Goal: Transaction & Acquisition: Download file/media

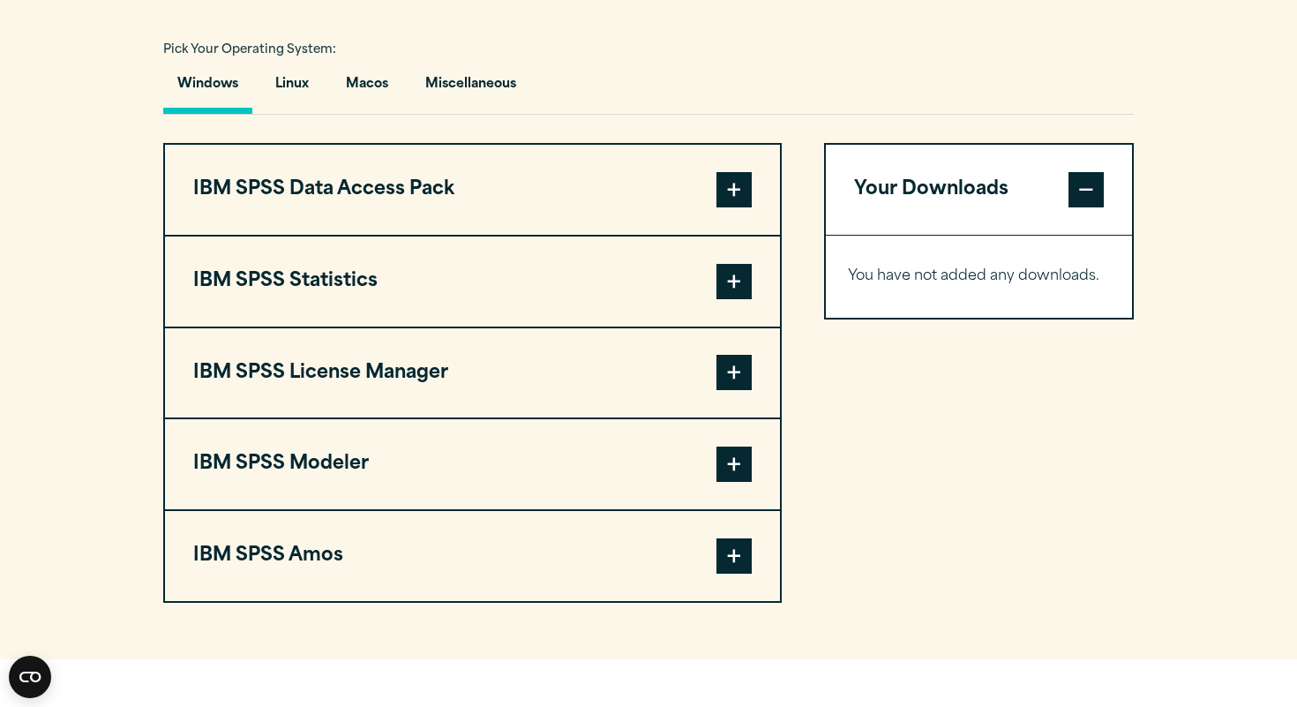
scroll to position [1285, 0]
click at [374, 94] on button "Macos" at bounding box center [367, 89] width 71 height 50
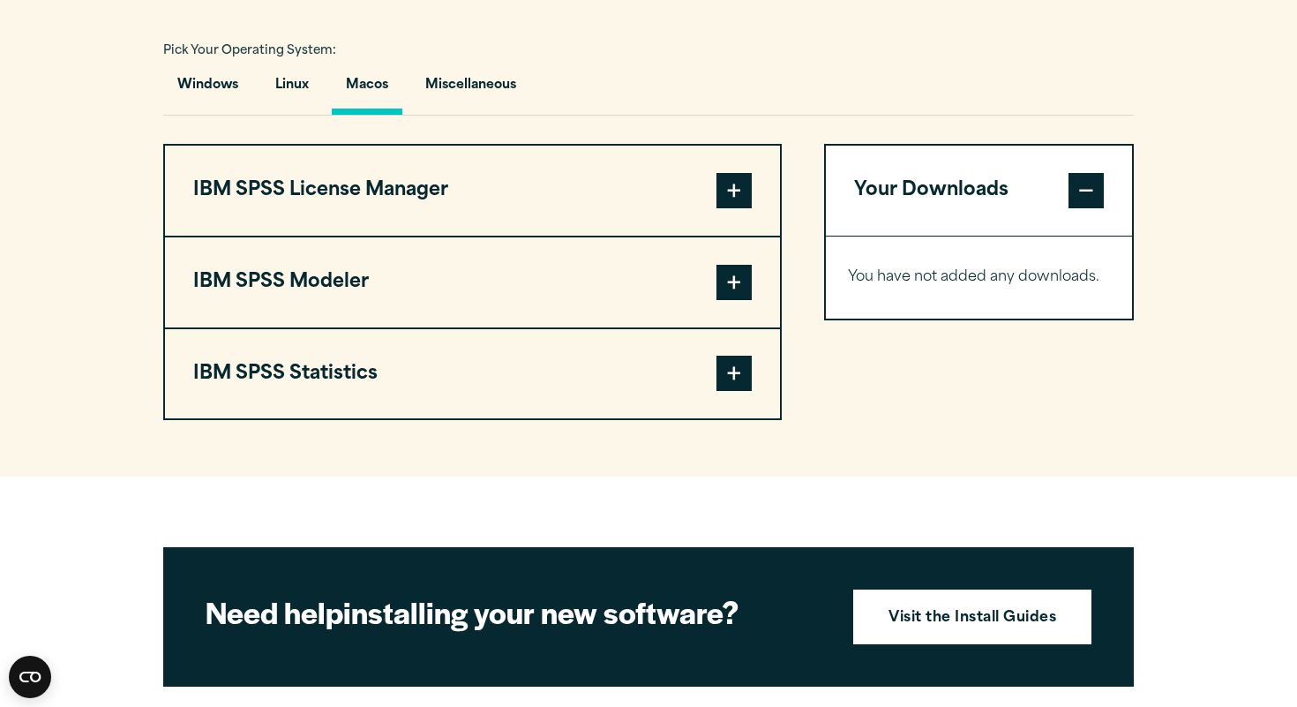
click at [736, 384] on span at bounding box center [733, 373] width 35 height 35
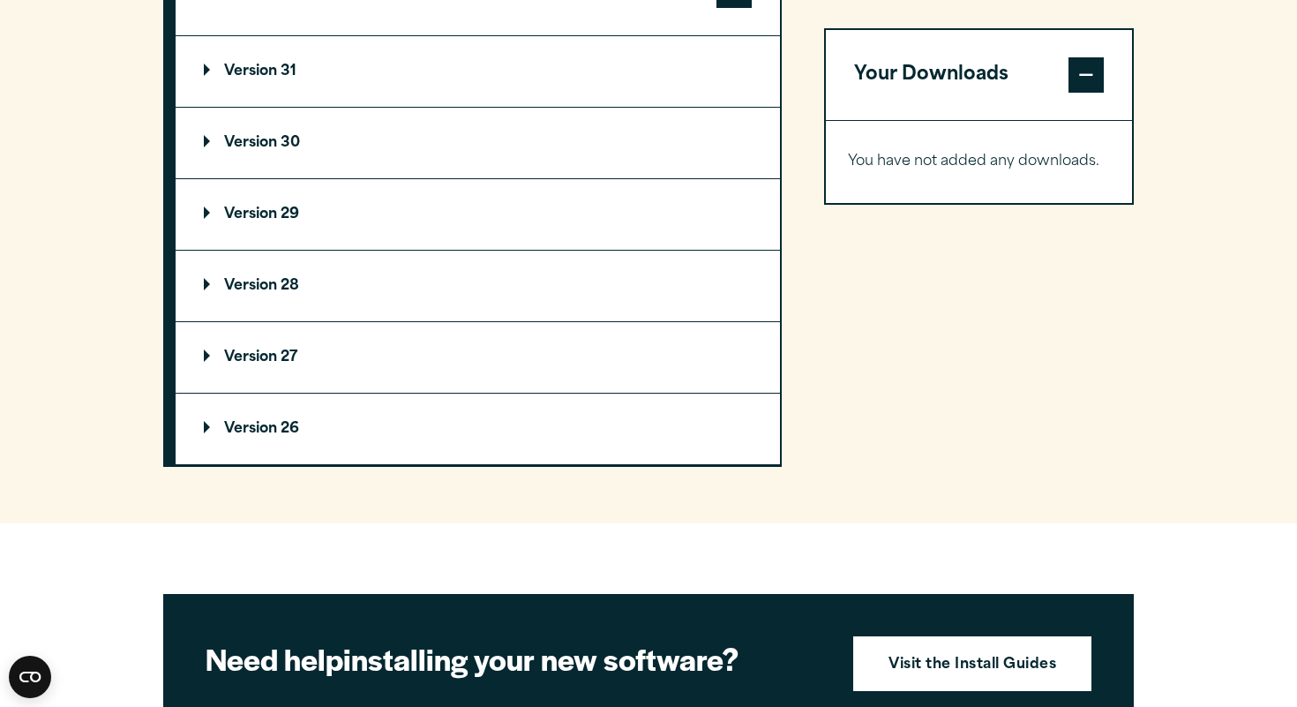
scroll to position [1653, 0]
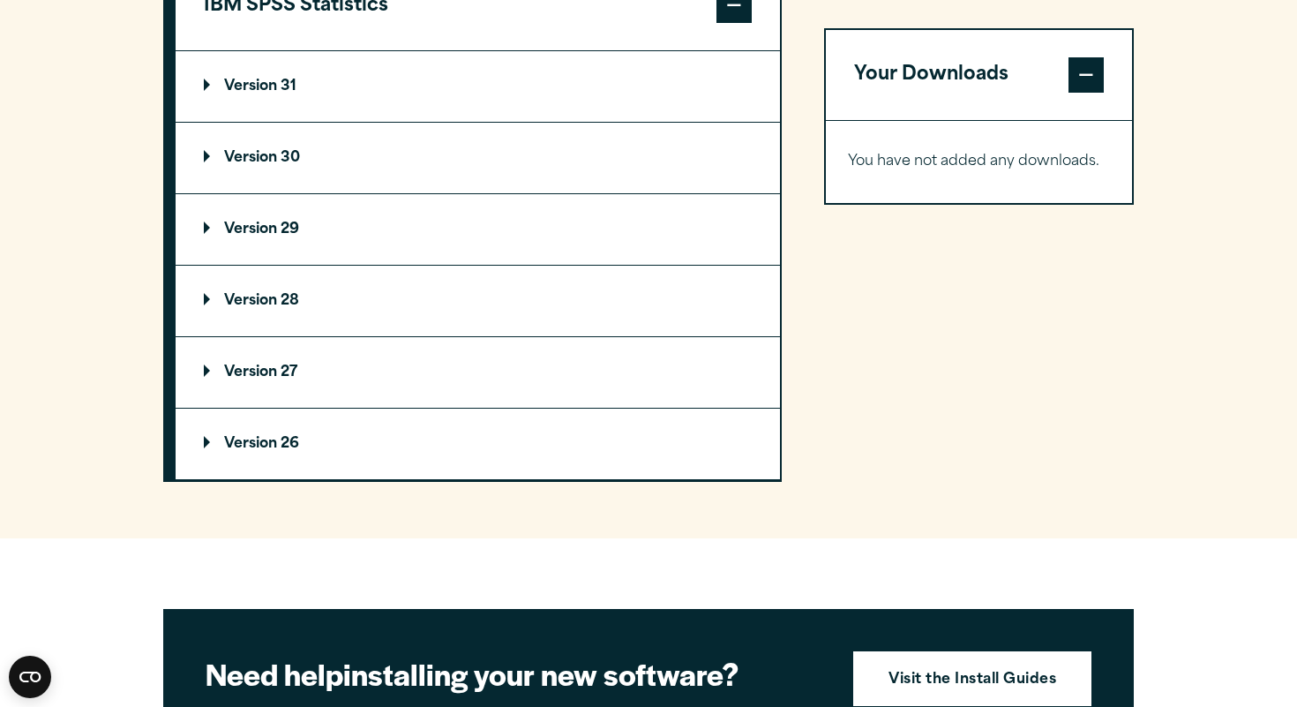
click at [260, 232] on p "Version 29" at bounding box center [251, 229] width 95 height 14
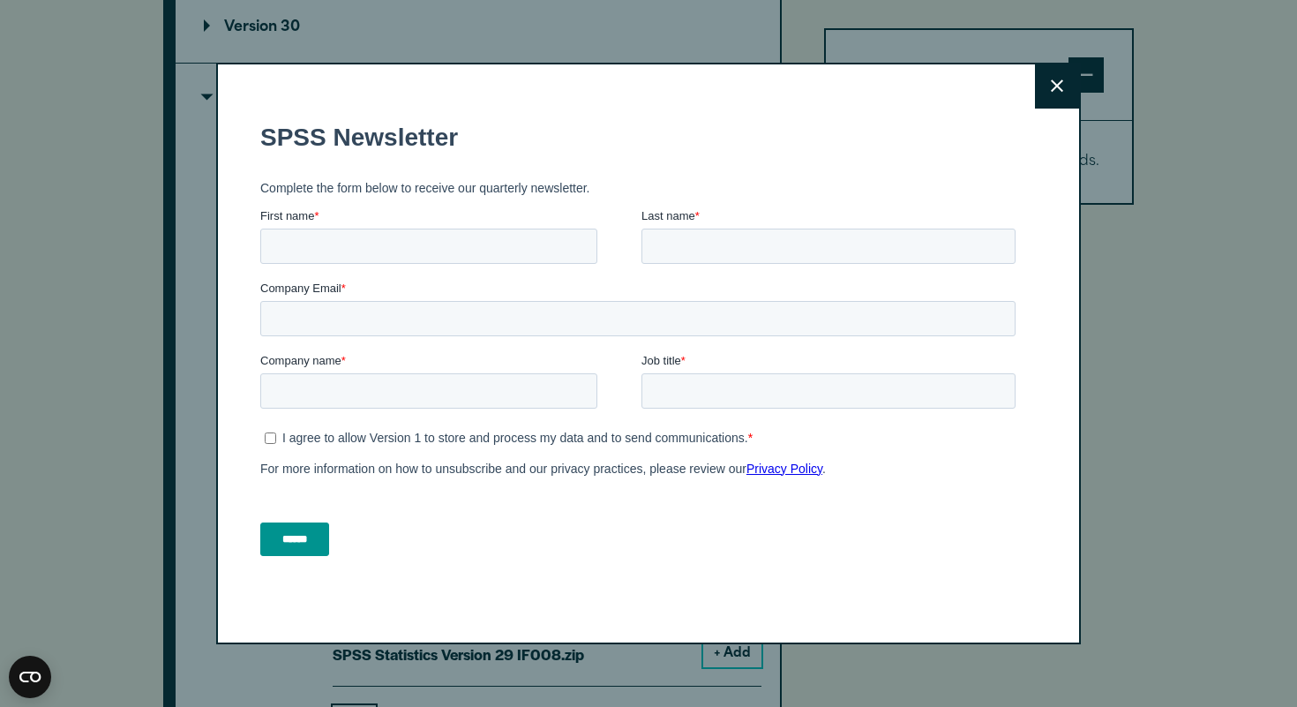
scroll to position [1798, 0]
click at [1060, 77] on button "Close" at bounding box center [1057, 86] width 44 height 44
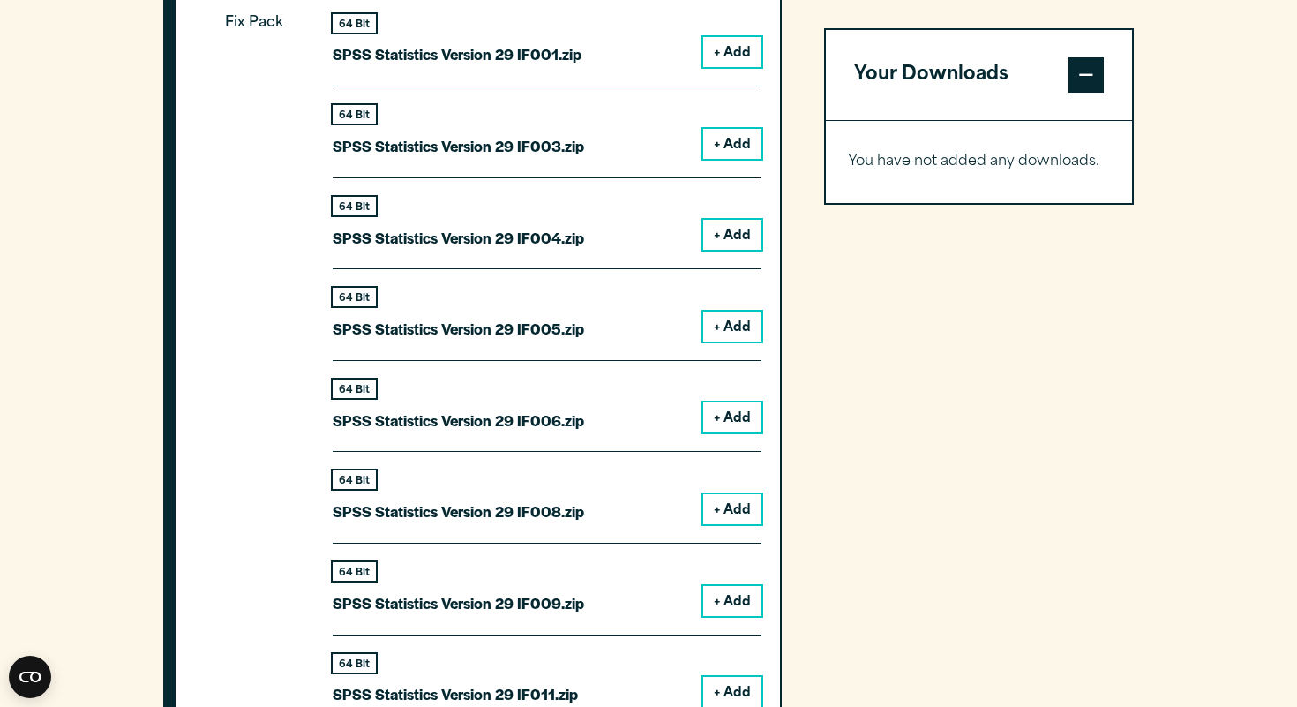
scroll to position [1751, 0]
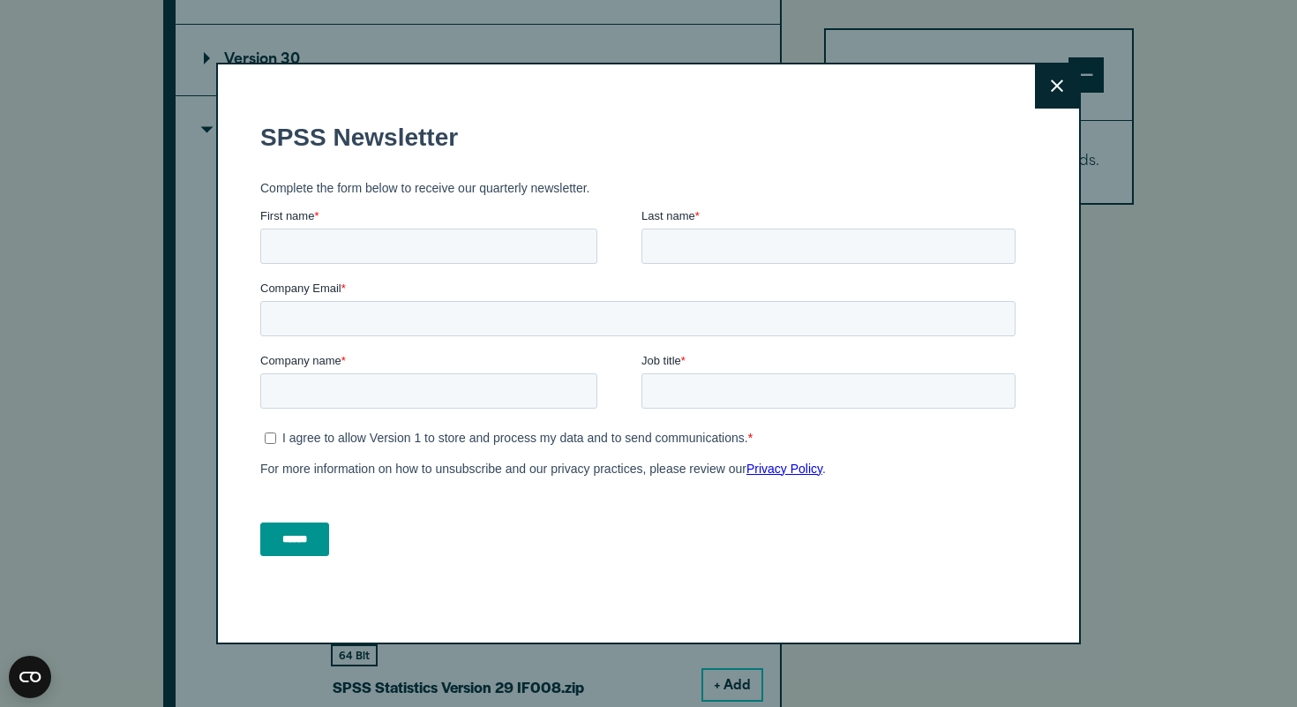
click at [1051, 94] on button "Close" at bounding box center [1057, 86] width 44 height 44
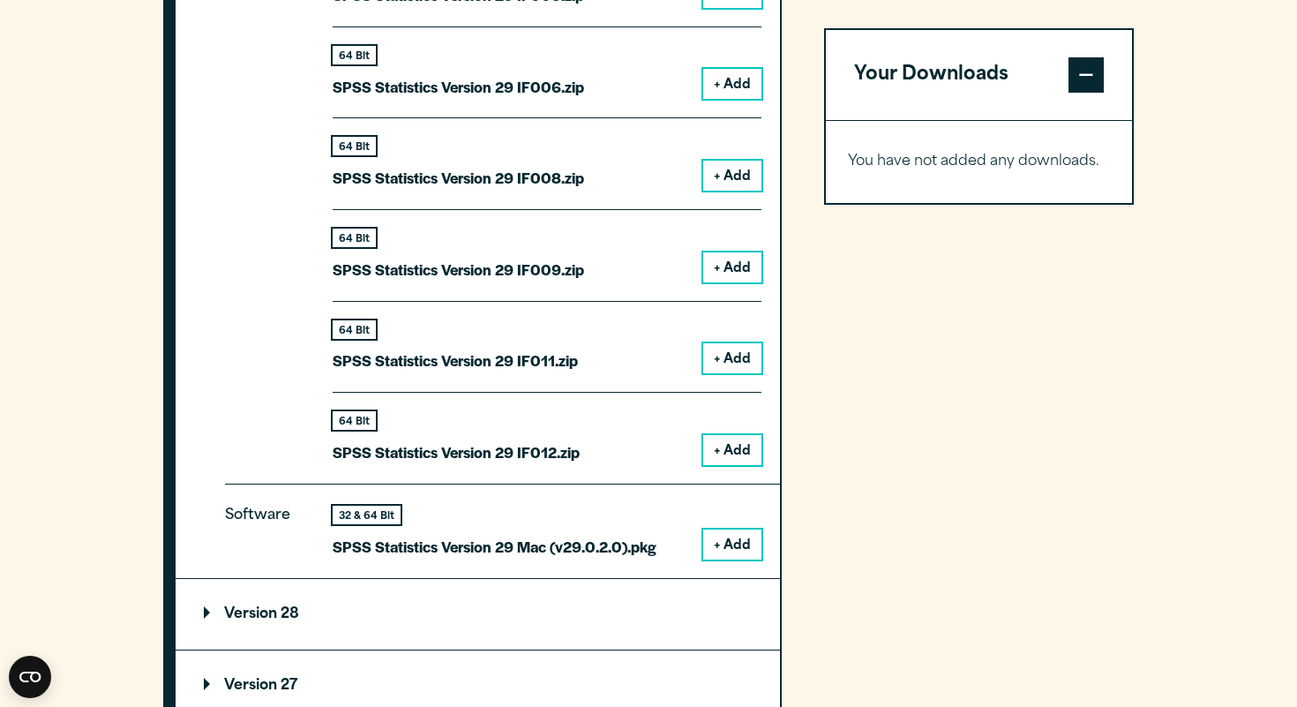
scroll to position [2263, 0]
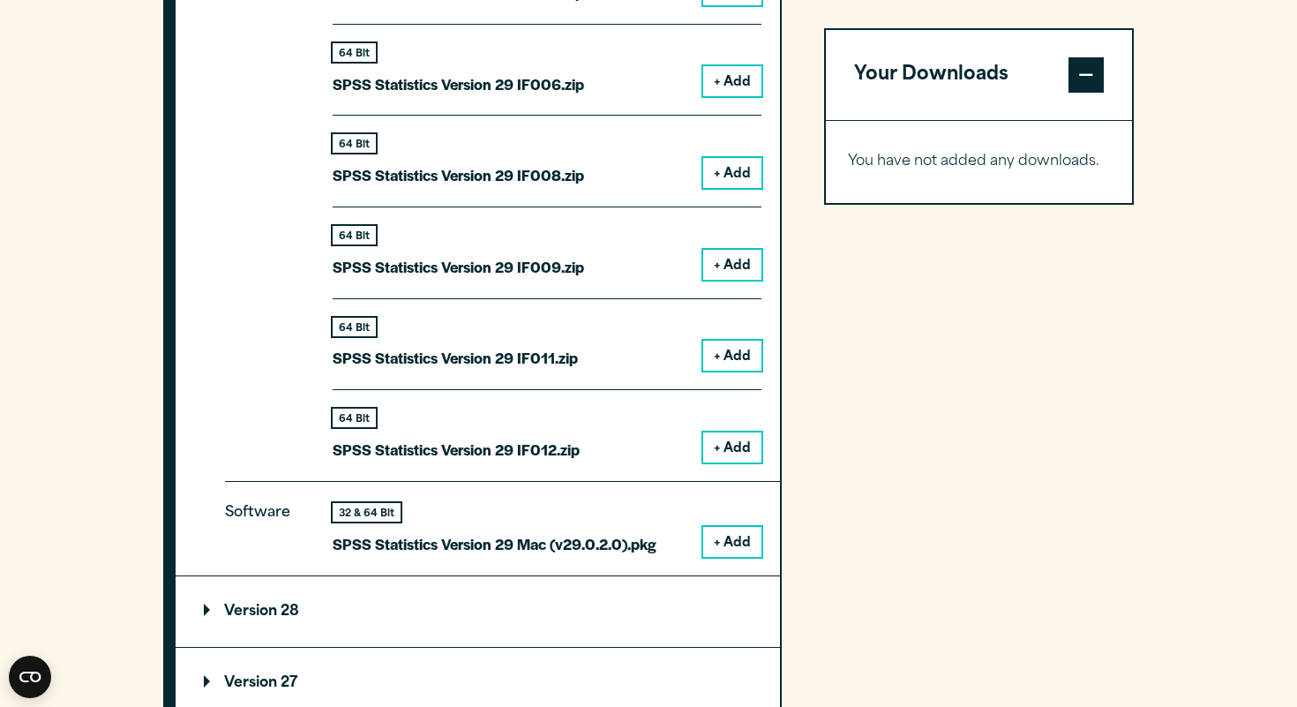
click at [723, 551] on button "+ Add" at bounding box center [732, 542] width 58 height 30
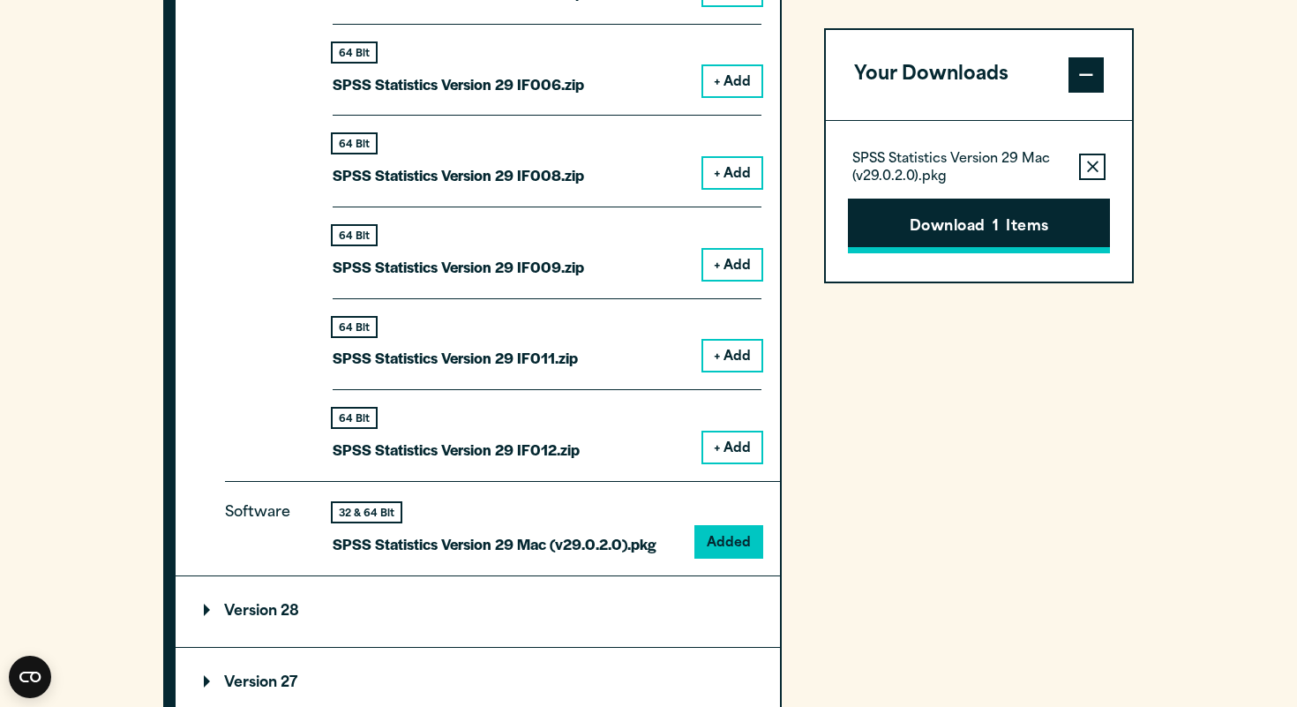
click at [948, 241] on button "Download 1 Items" at bounding box center [979, 225] width 262 height 55
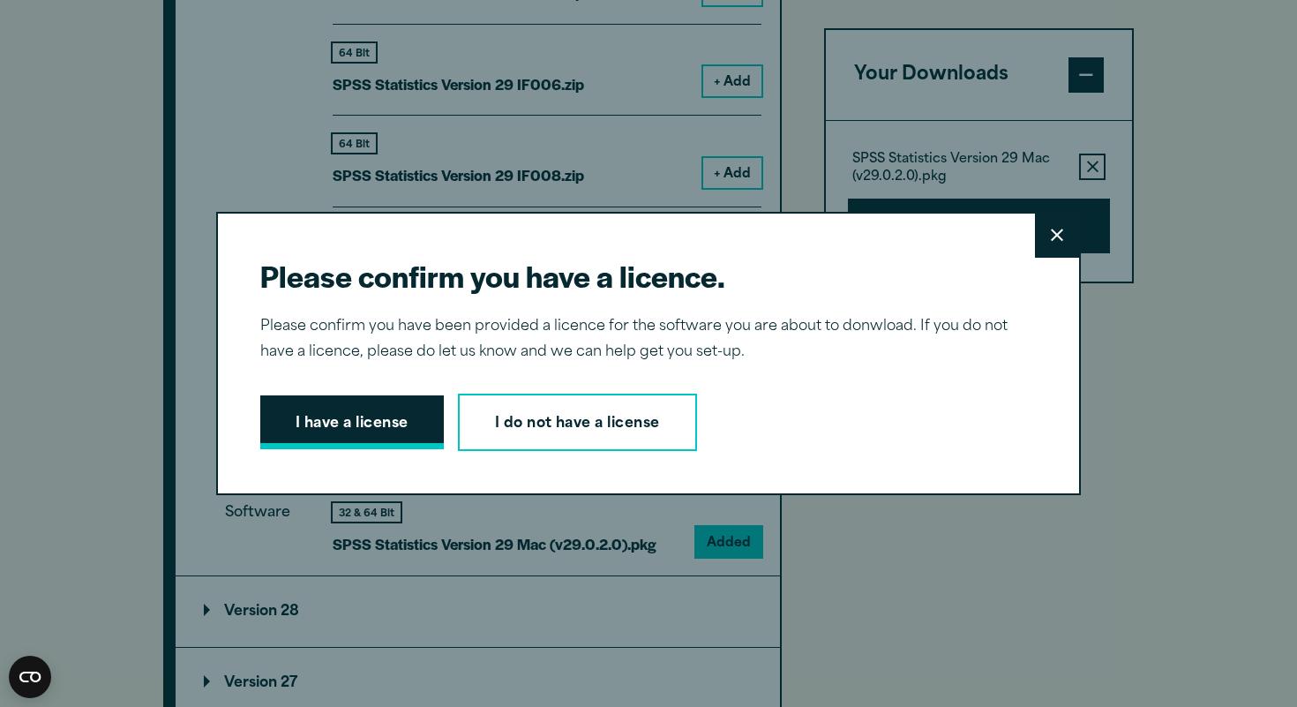
click at [333, 442] on button "I have a license" at bounding box center [352, 422] width 184 height 55
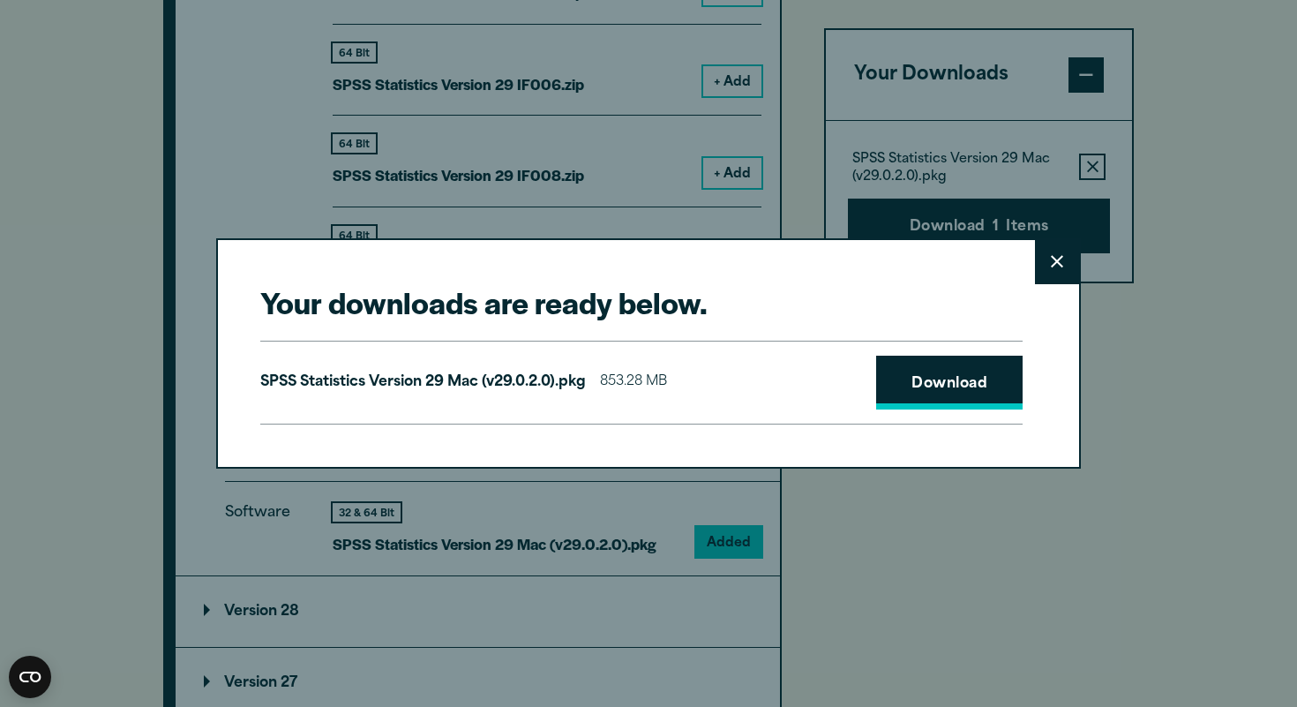
click at [947, 370] on link "Download" at bounding box center [949, 383] width 146 height 55
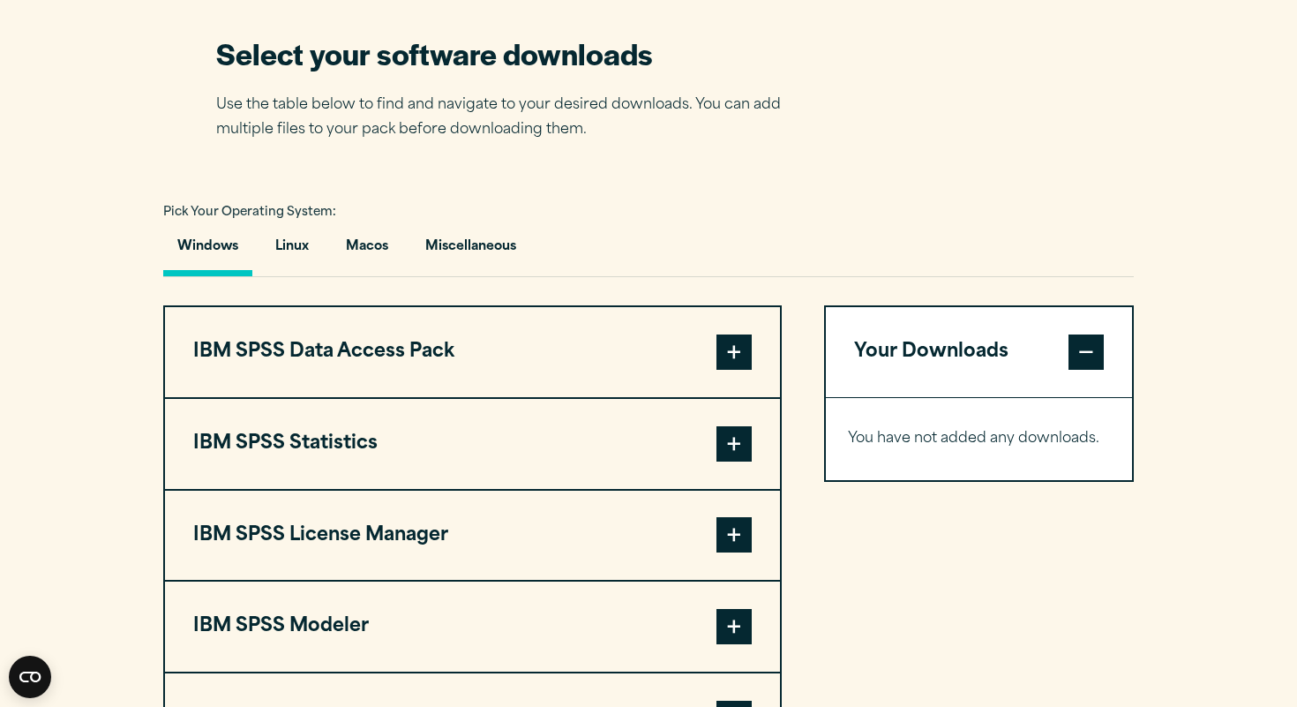
scroll to position [1119, 0]
